Goal: Obtain resource: Obtain resource

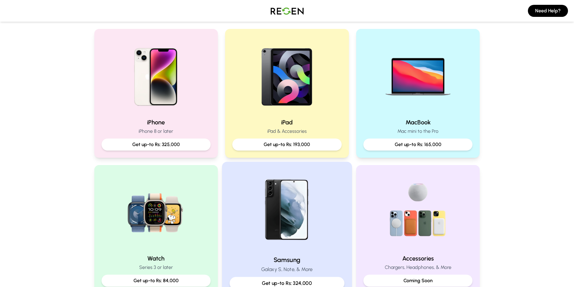
scroll to position [151, 0]
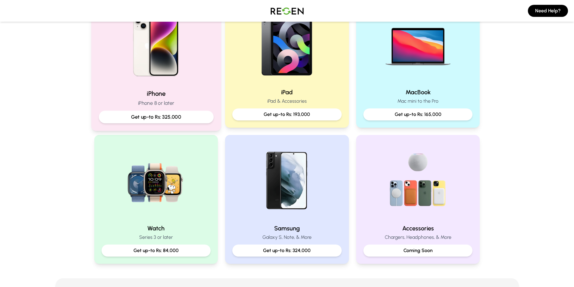
click at [184, 112] on div "Get up-to Rs: 325,000" at bounding box center [155, 117] width 115 height 13
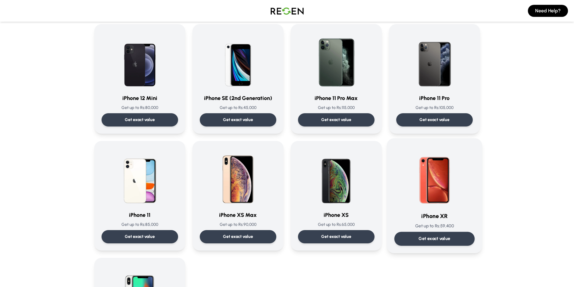
scroll to position [542, 0]
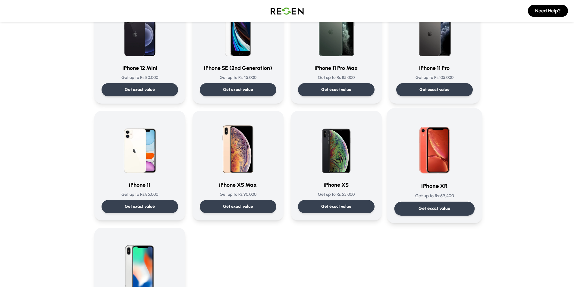
click at [446, 212] on div "Get exact value" at bounding box center [434, 209] width 80 height 14
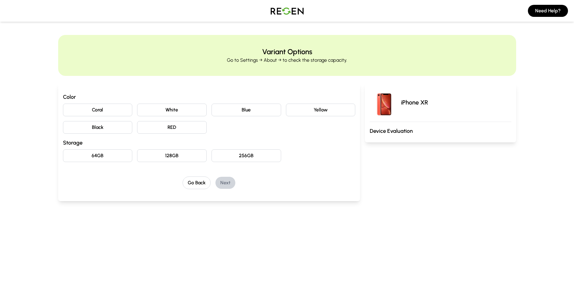
click at [246, 109] on button "Blue" at bounding box center [246, 110] width 70 height 13
click at [201, 155] on button "128GB" at bounding box center [172, 155] width 70 height 13
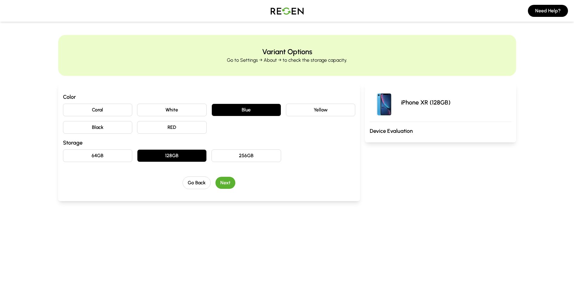
click at [233, 181] on button "Next" at bounding box center [225, 183] width 20 height 12
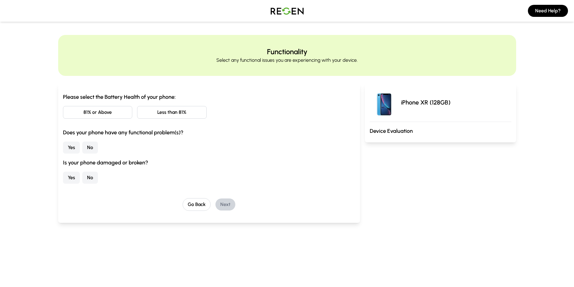
click at [158, 116] on button "Less than 81%" at bounding box center [172, 112] width 70 height 13
click at [88, 151] on button "No" at bounding box center [90, 148] width 16 height 12
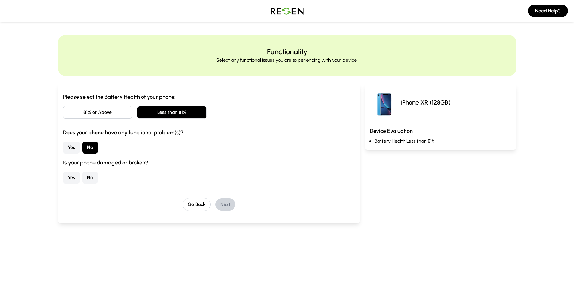
click at [76, 178] on button "Yes" at bounding box center [71, 178] width 17 height 12
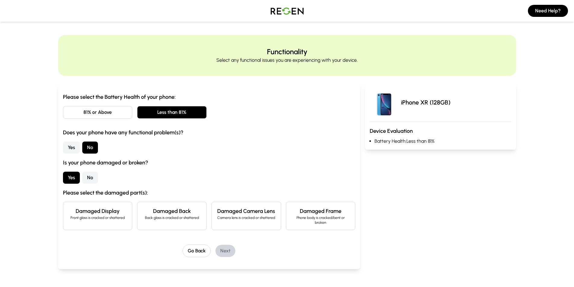
click at [122, 213] on h4 "Damaged Display" at bounding box center [97, 211] width 59 height 8
click at [227, 250] on button "Next" at bounding box center [225, 251] width 20 height 12
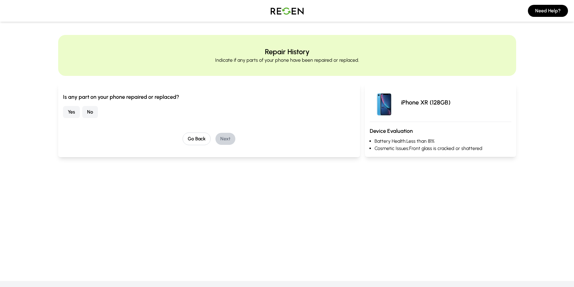
click at [89, 113] on button "No" at bounding box center [90, 112] width 16 height 12
click at [224, 139] on button "Next" at bounding box center [225, 139] width 20 height 12
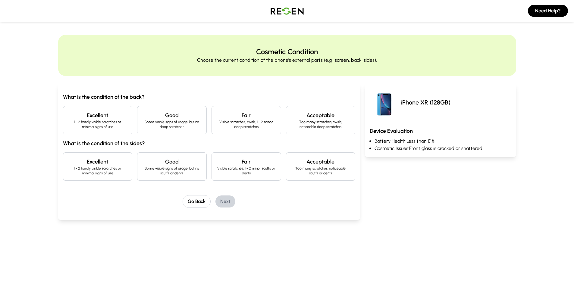
click at [97, 123] on p "1 - 2 hardly visible scratches or minimal signs of use" at bounding box center [97, 125] width 59 height 10
click at [107, 171] on p "1 - 2 hardly visible scratches or minimal signs of use" at bounding box center [97, 171] width 59 height 10
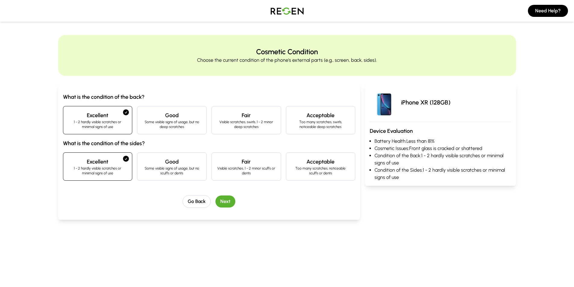
click at [223, 201] on button "Next" at bounding box center [225, 201] width 20 height 12
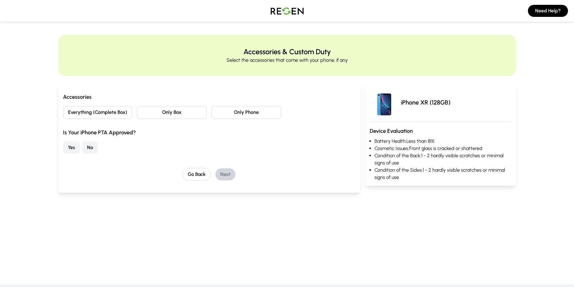
click at [228, 110] on button "Only Phone" at bounding box center [246, 112] width 70 height 13
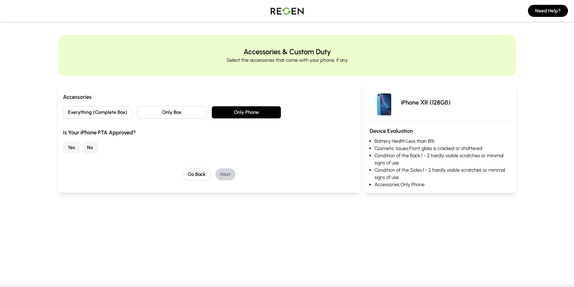
click at [89, 146] on button "No" at bounding box center [90, 148] width 16 height 12
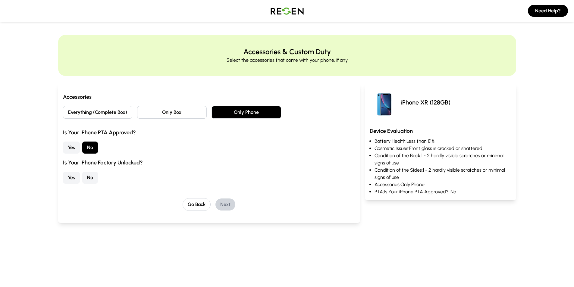
click at [69, 177] on button "Yes" at bounding box center [71, 178] width 17 height 12
click at [226, 205] on button "Next" at bounding box center [225, 204] width 20 height 12
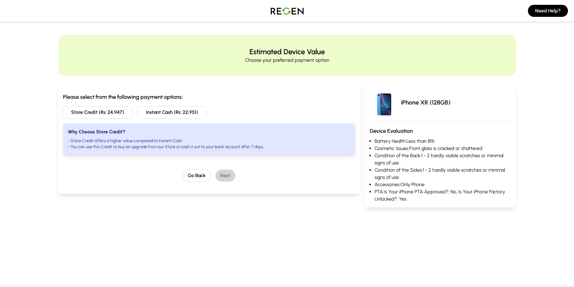
click at [114, 109] on button "Store Credit (Rs: 24,947)" at bounding box center [98, 112] width 70 height 13
click at [222, 173] on button "Next" at bounding box center [225, 176] width 20 height 12
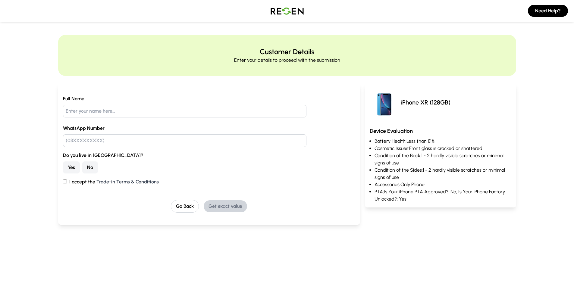
click at [123, 114] on input "text" at bounding box center [185, 111] width 244 height 13
type input "[PERSON_NAME]"
click at [136, 126] on label "WhatsApp Number" at bounding box center [209, 128] width 292 height 7
click at [120, 142] on input "text" at bounding box center [185, 140] width 244 height 13
type input "03301250404"
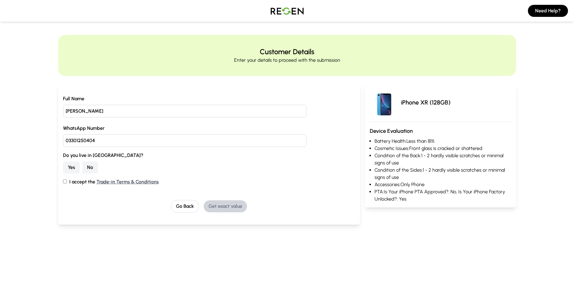
click at [124, 158] on label "Do you live in [GEOGRAPHIC_DATA]?" at bounding box center [209, 155] width 292 height 7
click at [90, 168] on button "No" at bounding box center [90, 167] width 16 height 12
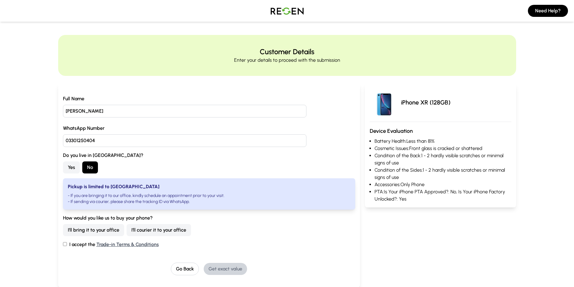
click at [173, 235] on button "I'll courier it to your office" at bounding box center [158, 230] width 64 height 12
click at [60, 242] on div "Full Name [PERSON_NAME] WhatsApp Number [PHONE_NUMBER] Do you live in [GEOGRAPH…" at bounding box center [209, 185] width 302 height 204
click at [63, 244] on input "I accept the Trade-in Terms & Conditions" at bounding box center [65, 244] width 4 height 4
checkbox input "true"
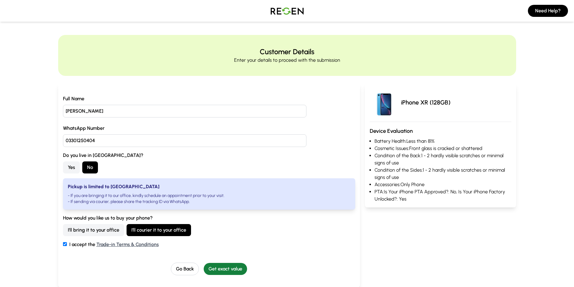
click at [230, 268] on button "Get exact value" at bounding box center [225, 269] width 43 height 12
